Goal: Information Seeking & Learning: Find specific fact

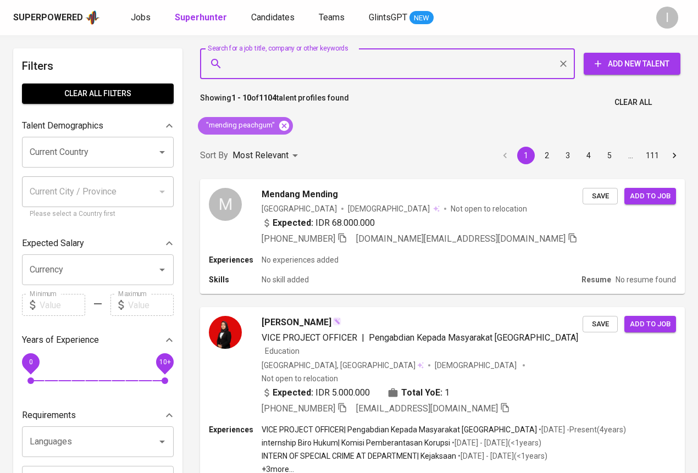
click at [283, 122] on icon at bounding box center [284, 125] width 10 height 10
click at [291, 72] on input "Search for a job title, company or other keywords" at bounding box center [390, 63] width 326 height 21
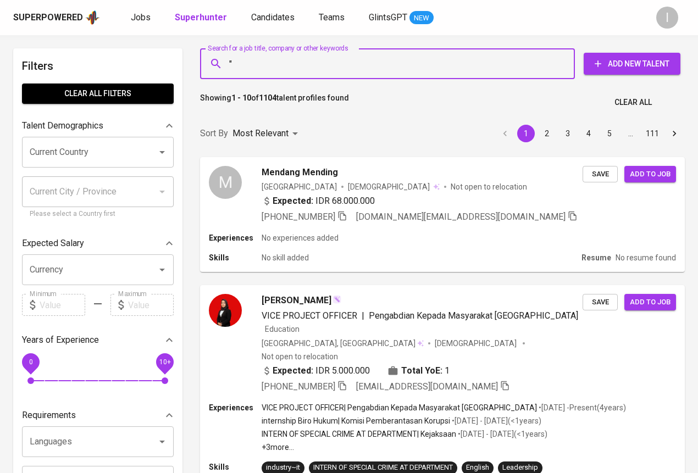
paste input "Hutan Makmur [GEOGRAPHIC_DATA]"
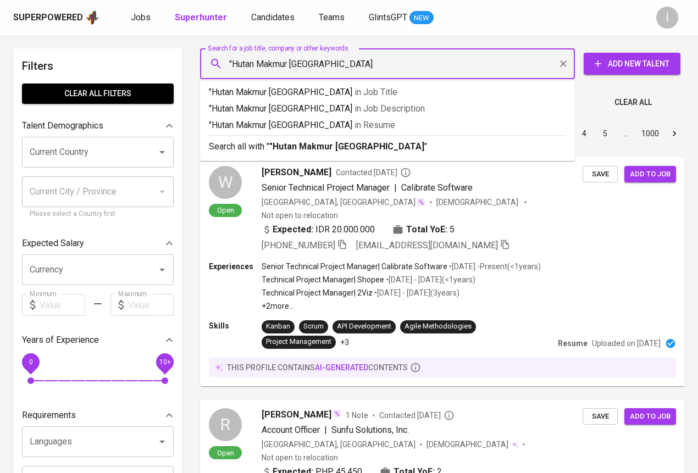
type input ""Hutan Makmur [GEOGRAPHIC_DATA]""
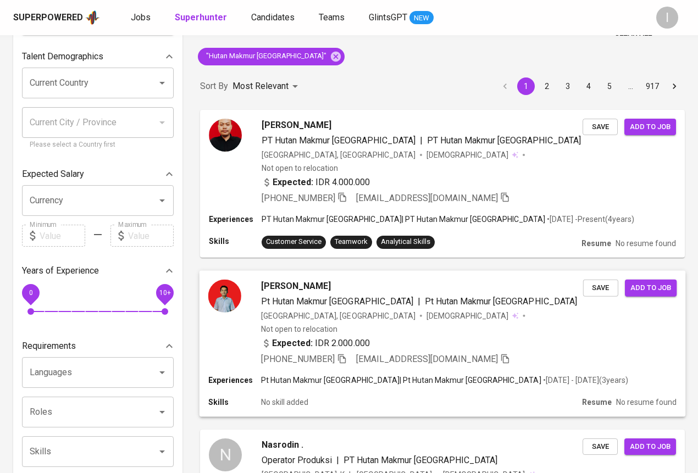
scroll to position [73, 0]
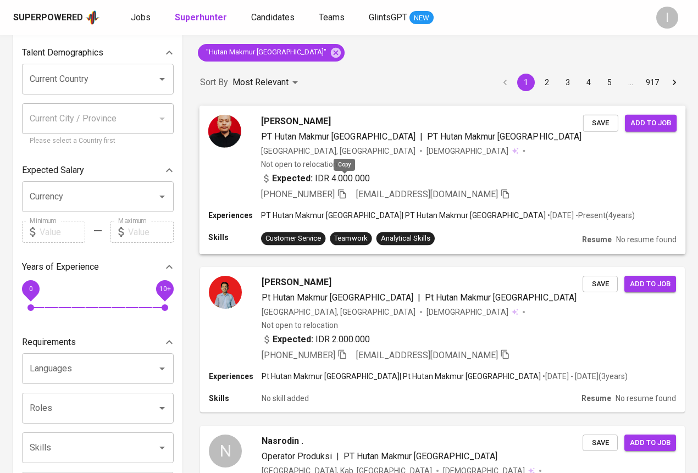
click at [344, 188] on icon "button" at bounding box center [342, 193] width 10 height 10
click at [346, 350] on icon "button" at bounding box center [342, 354] width 8 height 9
click at [330, 53] on icon at bounding box center [336, 53] width 12 height 12
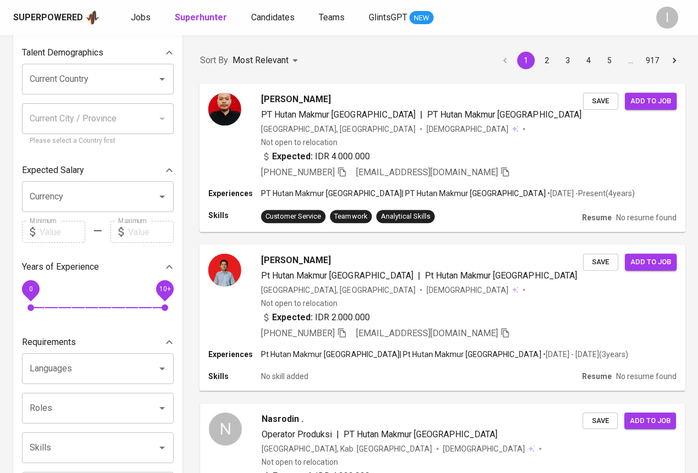
scroll to position [1, 0]
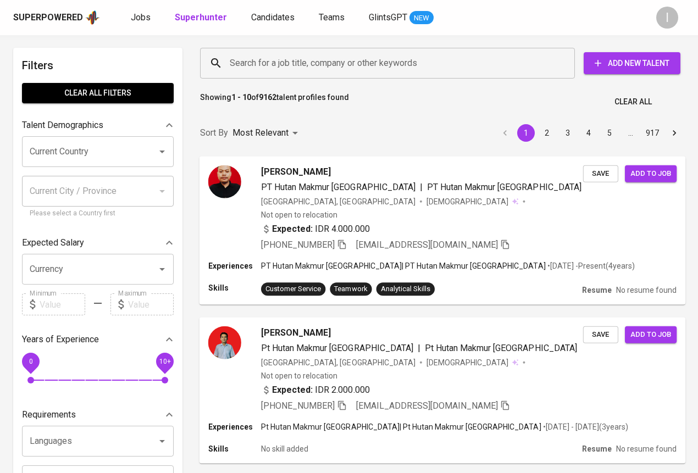
click at [310, 59] on input "Search for a job title, company or other keywords" at bounding box center [390, 63] width 326 height 21
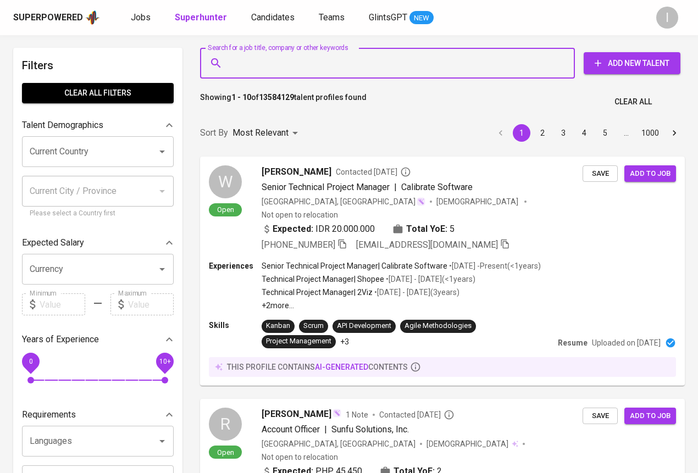
scroll to position [0, 0]
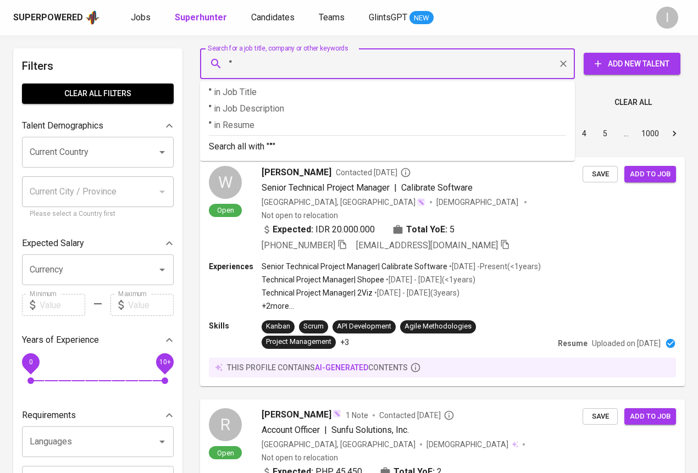
paste input "Putri Nur Fajriyah - Purchasing Department at PT. ..."
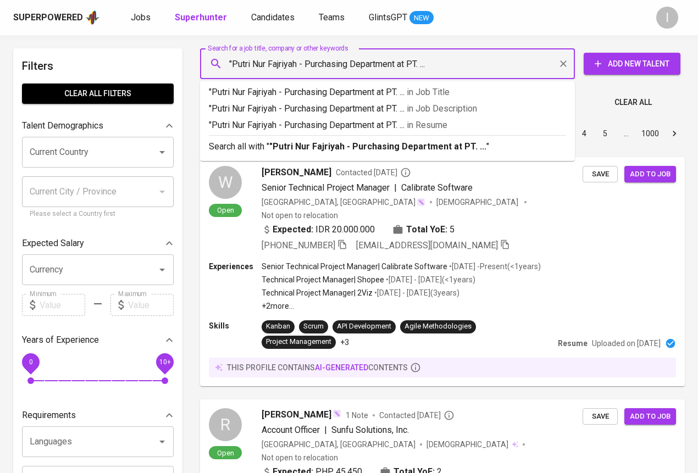
drag, startPoint x: 299, startPoint y: 64, endPoint x: 443, endPoint y: 65, distance: 143.9
click at [443, 65] on input ""Putri Nur Fajriyah - Purchasing Department at PT. ..." at bounding box center [390, 63] width 326 height 21
type input ""Putri Nur Fajriyah""
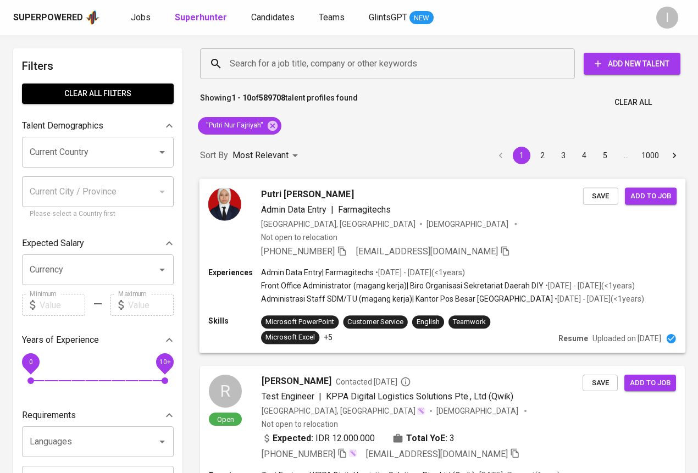
click at [370, 200] on div "Putri [PERSON_NAME]" at bounding box center [422, 193] width 322 height 13
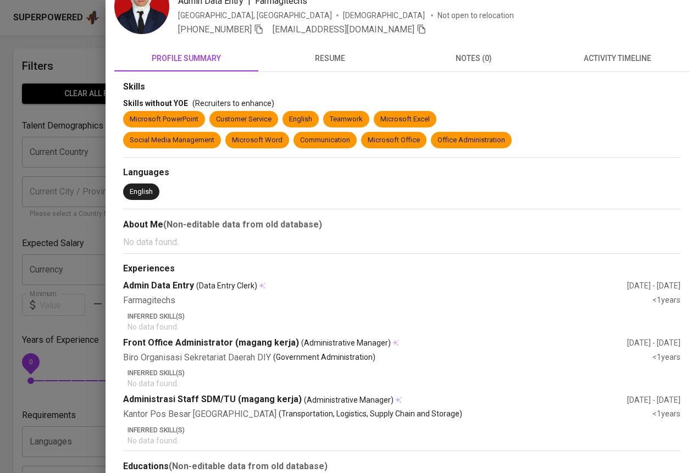
scroll to position [7, 0]
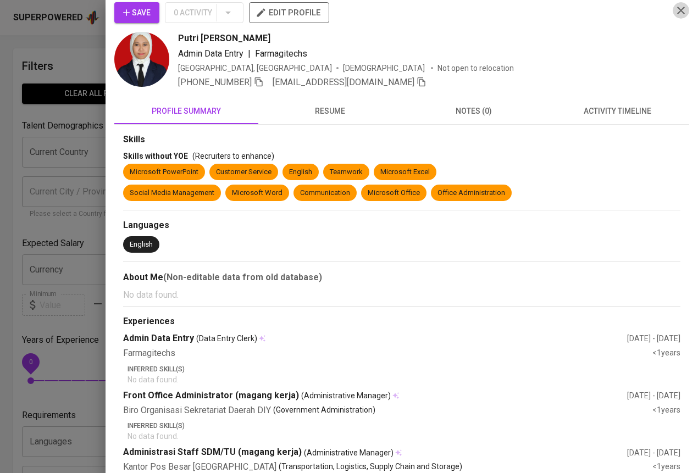
click at [678, 7] on icon "button" at bounding box center [680, 10] width 13 height 13
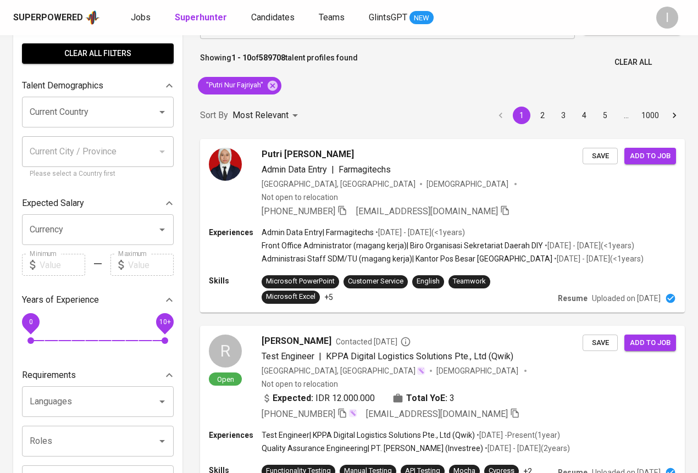
scroll to position [41, 0]
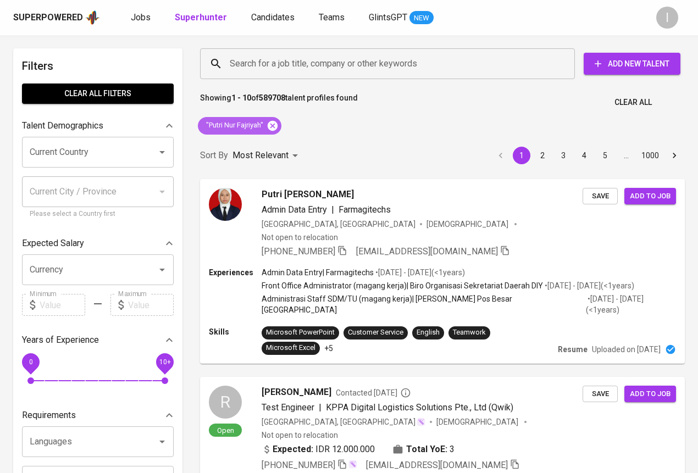
click at [275, 122] on icon at bounding box center [273, 125] width 10 height 10
click at [291, 67] on input "Search for a job title, company or other keywords" at bounding box center [390, 63] width 326 height 21
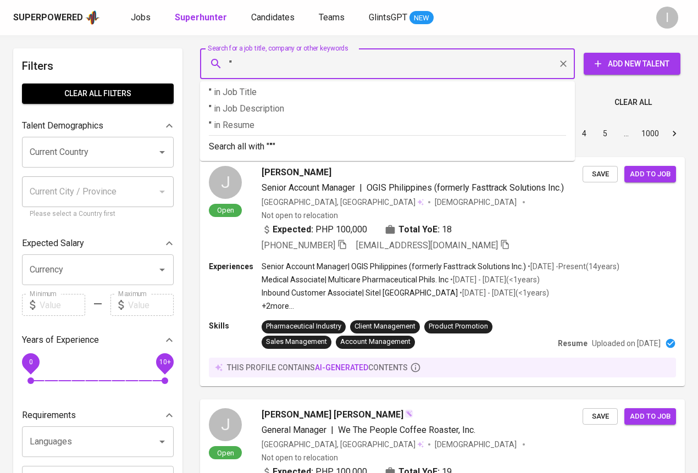
paste input "Victory Footwear Indonesia"
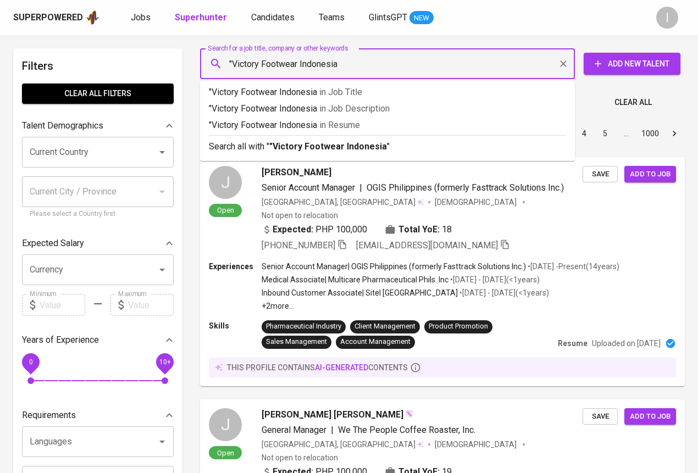
type input ""Victory Footwear Indonesia""
